Goal: Task Accomplishment & Management: Use online tool/utility

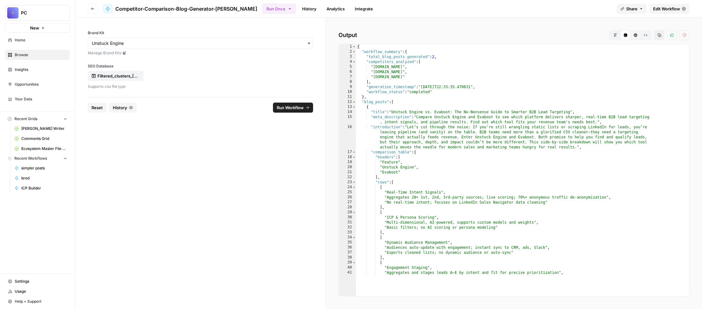
click at [320, 12] on link "History" at bounding box center [309, 9] width 22 height 10
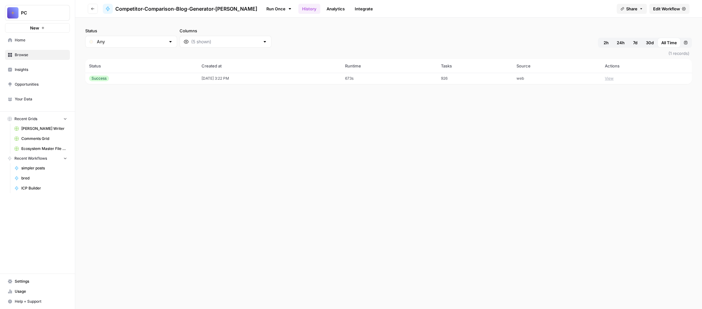
click at [653, 12] on span "Edit Workflow" at bounding box center [666, 9] width 27 height 6
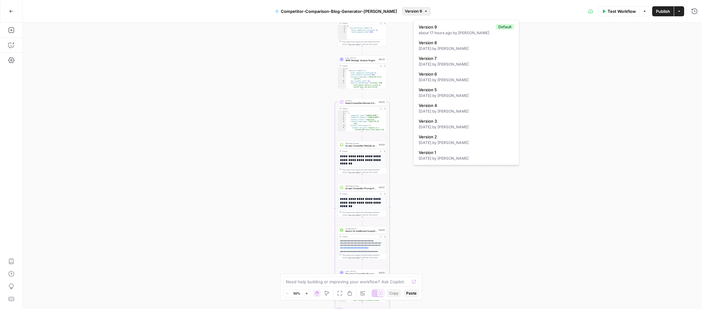
click at [428, 13] on icon "button" at bounding box center [426, 11] width 4 height 4
click at [674, 9] on button "Actions" at bounding box center [679, 11] width 10 height 10
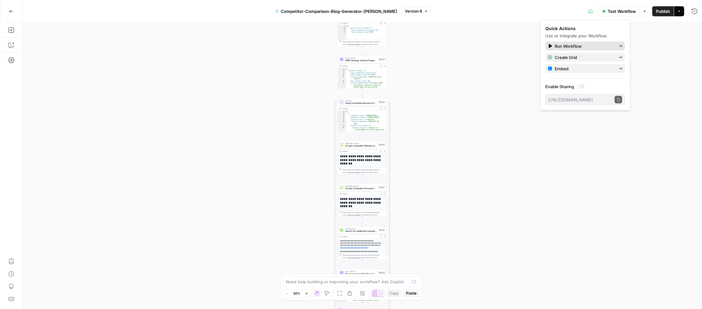
click at [582, 49] on span "Run Workflow" at bounding box center [584, 46] width 59 height 6
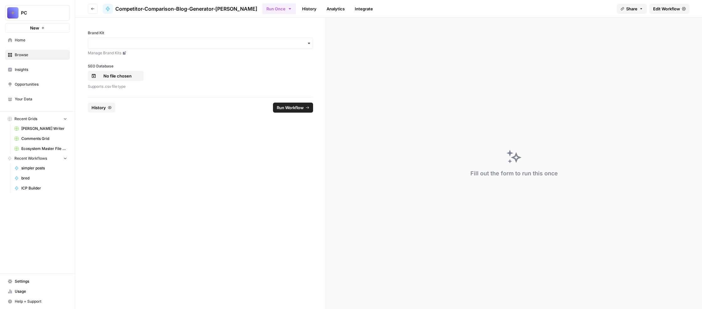
click at [320, 13] on link "History" at bounding box center [309, 9] width 22 height 10
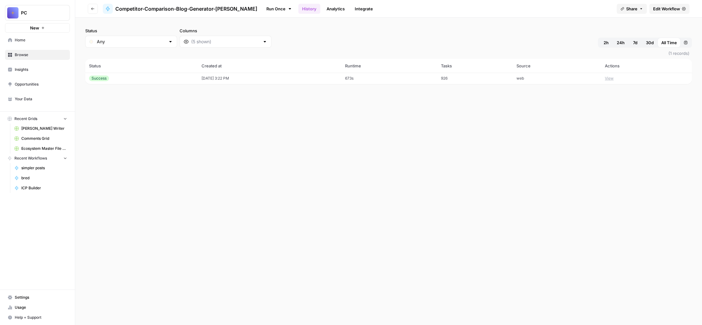
click at [614, 81] on button "View" at bounding box center [609, 79] width 9 height 6
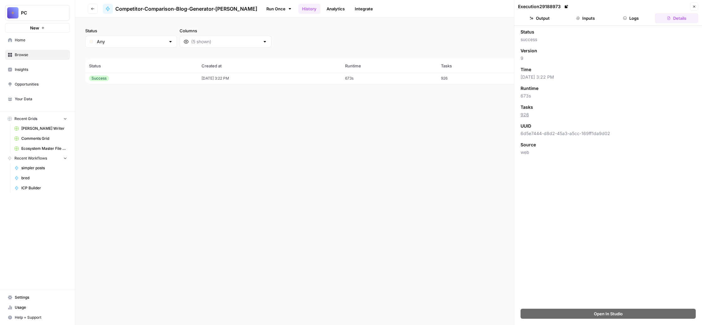
click at [546, 23] on button "Output" at bounding box center [539, 18] width 43 height 10
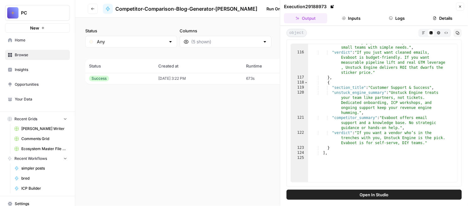
scroll to position [1059, 0]
